Goal: Transaction & Acquisition: Purchase product/service

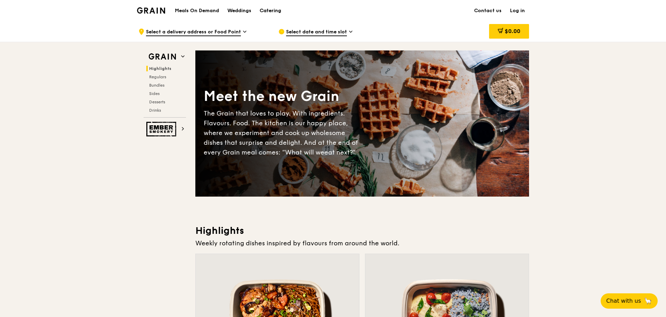
click at [269, 9] on div "Catering" at bounding box center [271, 10] width 22 height 21
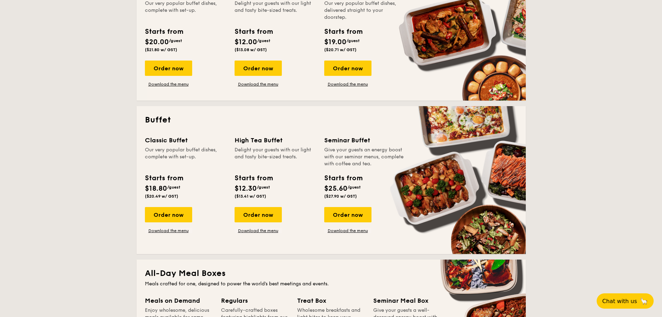
scroll to position [212, 0]
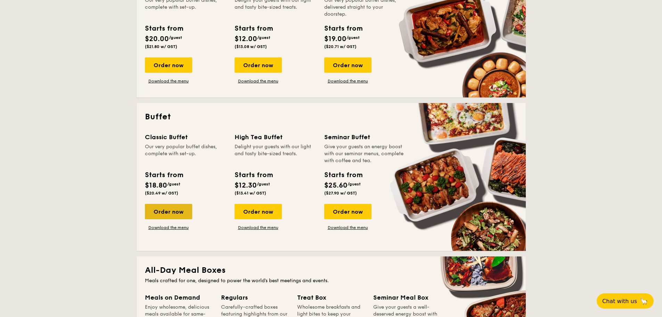
click at [171, 206] on div "Order now" at bounding box center [168, 211] width 47 height 15
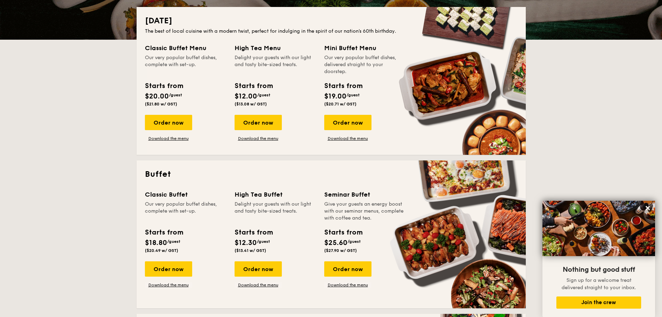
scroll to position [154, 0]
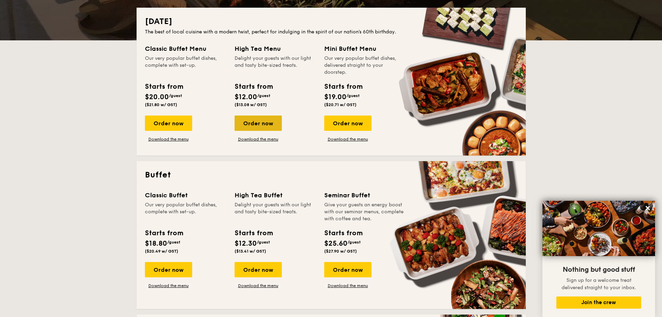
click at [254, 125] on div "Order now" at bounding box center [258, 122] width 47 height 15
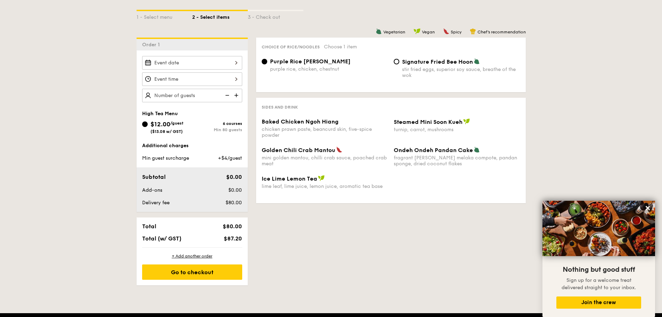
scroll to position [158, 0]
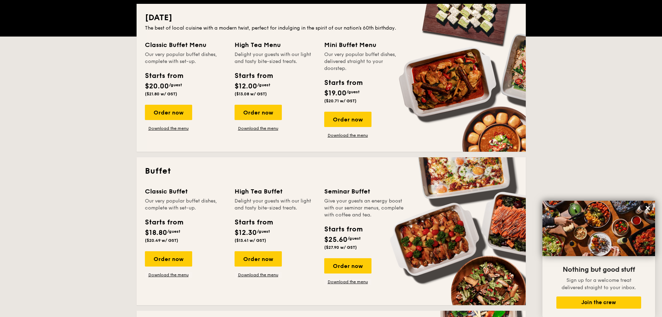
scroll to position [154, 0]
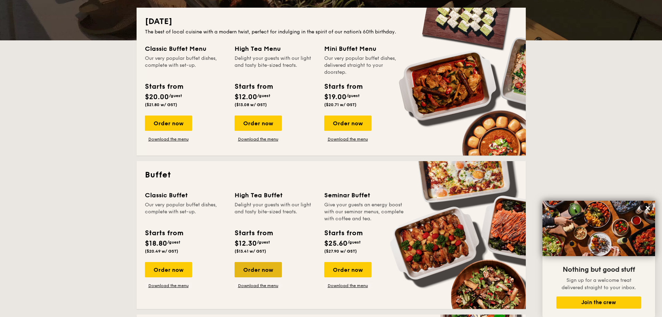
click at [268, 273] on div "Order now" at bounding box center [258, 269] width 47 height 15
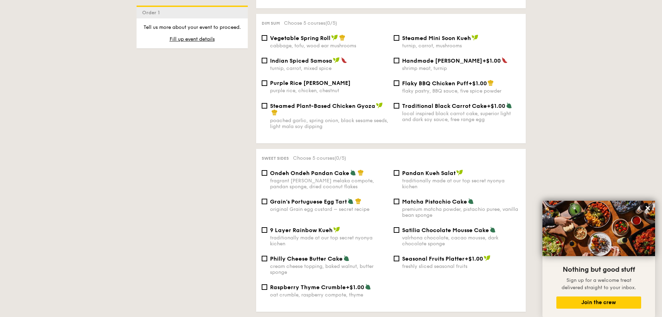
scroll to position [620, 0]
click at [398, 102] on input "Traditional Black Carrot Cake +$1.00 local inspired black carrot cake, superior…" at bounding box center [397, 105] width 6 height 6
checkbox input "true"
click at [396, 80] on input "Flaky BBQ Chicken Puff +$1.00 flaky pastry, BBQ sauce, five spice powder" at bounding box center [397, 83] width 6 height 6
checkbox input "true"
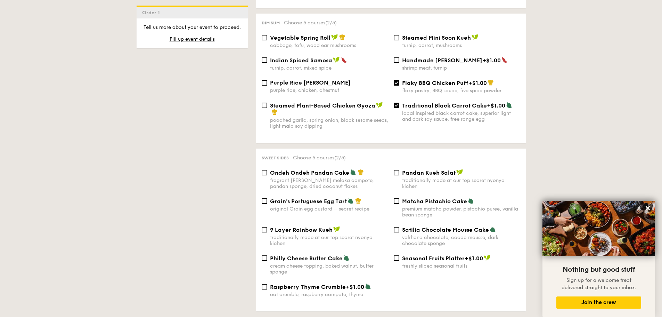
click at [396, 64] on label "Handmade [PERSON_NAME] +$1.00 shrimp meat, turnip" at bounding box center [457, 67] width 126 height 7
click at [396, 63] on input "Handmade [PERSON_NAME] +$1.00 shrimp meat, turnip" at bounding box center [397, 60] width 6 height 6
checkbox input "true"
click at [397, 35] on div "Steamed Mini Soon Kueh turnip, carrot, mushrooms" at bounding box center [457, 41] width 132 height 14
click at [396, 35] on input "Steamed Mini Soon Kueh turnip, carrot, mushrooms" at bounding box center [397, 38] width 6 height 6
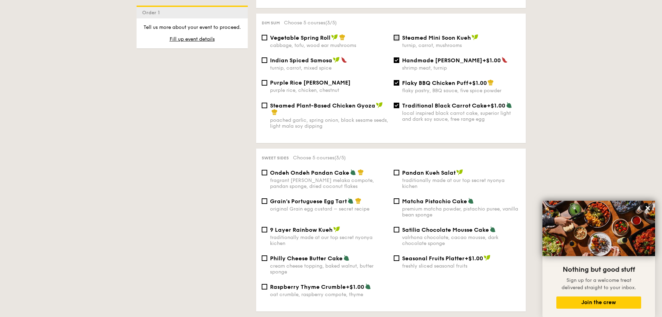
checkbox input "true"
click at [263, 80] on input "Purple Rice Loh Mai Kai purple rice, chicken, chestnut" at bounding box center [265, 83] width 6 height 6
click at [266, 80] on input "Purple Rice Loh Mai Kai purple rice, chicken, chestnut" at bounding box center [265, 83] width 6 height 6
checkbox input "false"
click at [397, 80] on input "Flaky BBQ Chicken Puff +$1.00 flaky pastry, BBQ sauce, five spice powder" at bounding box center [397, 83] width 6 height 6
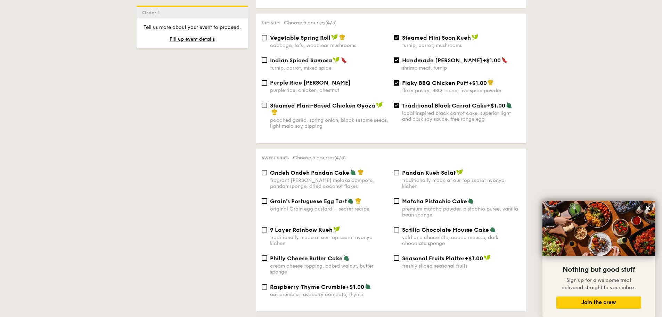
checkbox input "false"
click at [396, 102] on input "Traditional Black Carrot Cake +$1.00 local inspired black carrot cake, superior…" at bounding box center [397, 105] width 6 height 6
checkbox input "false"
click at [396, 57] on input "Handmade [PERSON_NAME] +$1.00 shrimp meat, turnip" at bounding box center [397, 60] width 6 height 6
checkbox input "false"
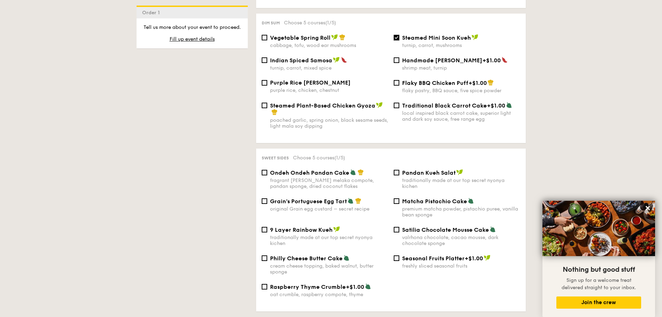
click at [398, 35] on input "Steamed Mini Soon Kueh turnip, carrot, mushrooms" at bounding box center [397, 38] width 6 height 6
checkbox input "false"
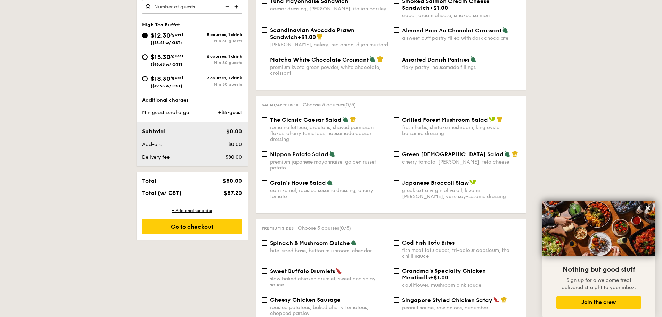
scroll to position [247, 0]
click at [396, 116] on input "Grilled Forest Mushroom Salad fresh herbs, shiitake mushroom, king oyster, bals…" at bounding box center [397, 119] width 6 height 6
checkbox input "true"
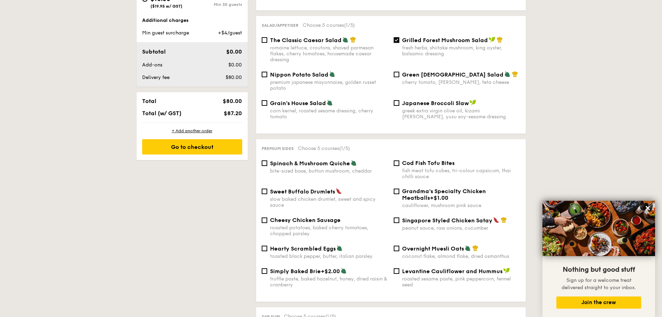
scroll to position [327, 0]
click at [396, 160] on input "Cod Fish Tofu Bites fish meat tofu cubes, tri-colour capsicum, thai chilli sauce" at bounding box center [397, 163] width 6 height 6
checkbox input "true"
click at [397, 217] on input "Singapore Styled Chicken Satay peanut sauce, raw onions, cucumber" at bounding box center [397, 220] width 6 height 6
checkbox input "true"
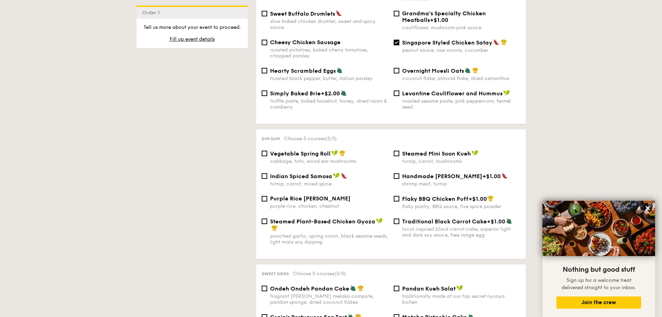
scroll to position [504, 0]
click at [267, 196] on input "Purple Rice Loh Mai Kai purple rice, chicken, chestnut" at bounding box center [265, 199] width 6 height 6
checkbox input "true"
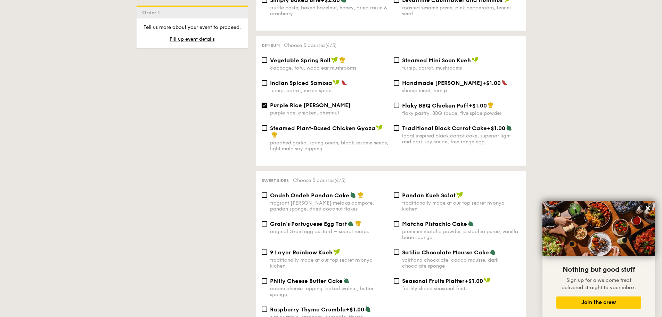
scroll to position [600, 0]
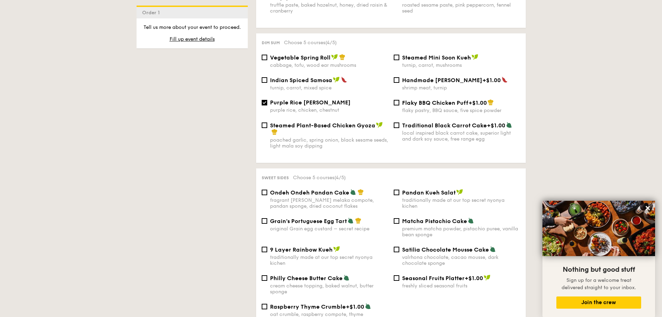
click at [269, 246] on div "9 Layer Rainbow Kueh traditionally made at our top secret nyonya kichen" at bounding box center [325, 256] width 132 height 20
click at [265, 246] on input "9 Layer Rainbow Kueh traditionally made at our top secret nyonya kichen" at bounding box center [265, 249] width 6 height 6
checkbox input "true"
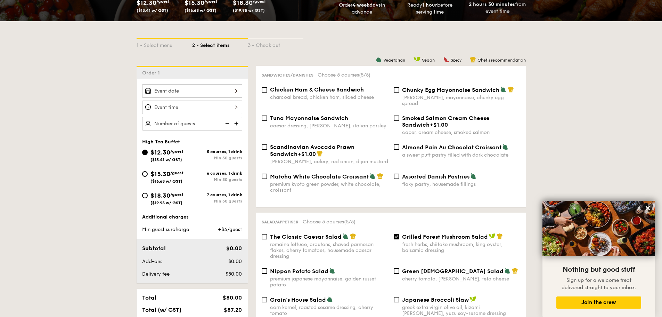
scroll to position [31, 0]
